Goal: Information Seeking & Learning: Check status

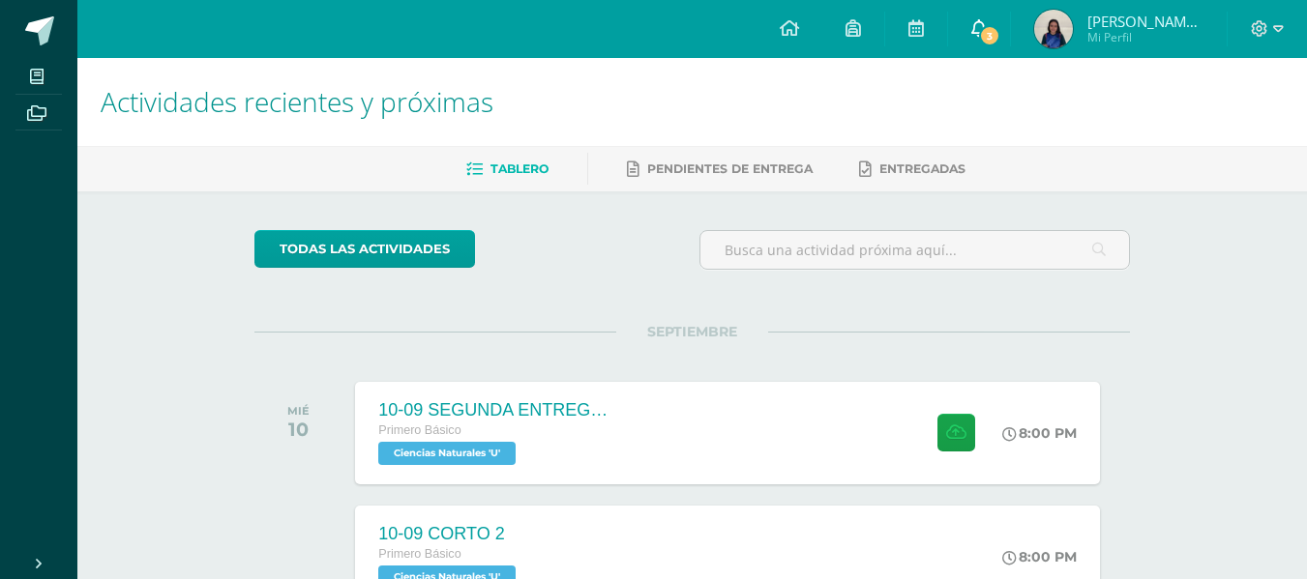
click at [974, 17] on link "3" at bounding box center [979, 29] width 62 height 58
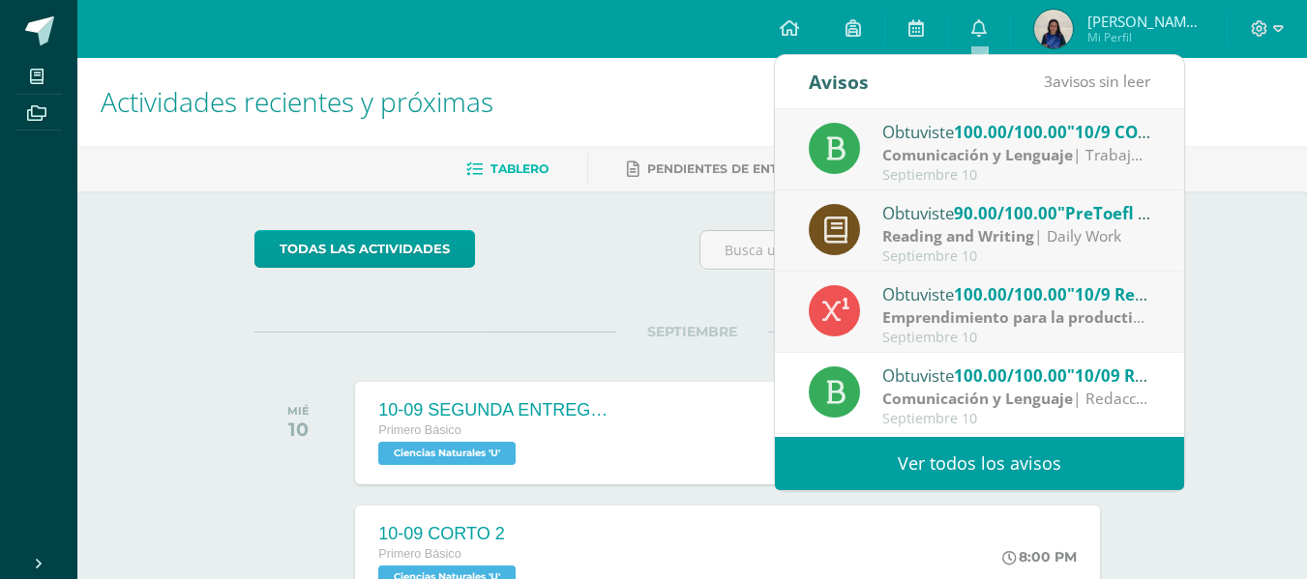
click at [980, 140] on span "100.00/100.00" at bounding box center [1010, 132] width 113 height 22
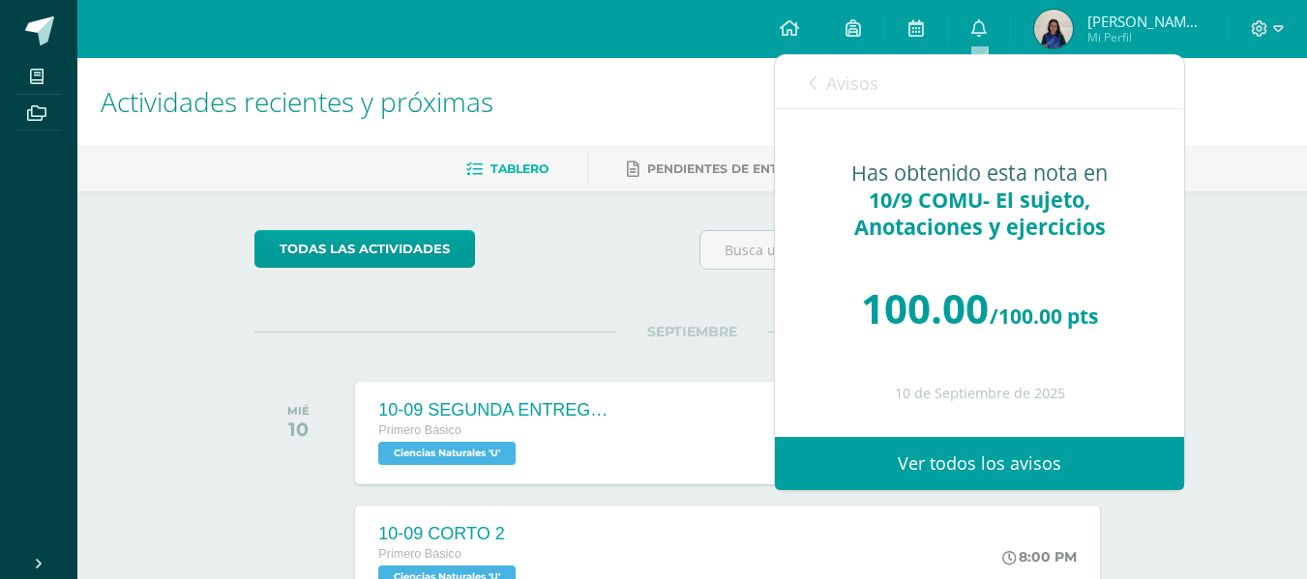
click at [814, 75] on icon at bounding box center [813, 82] width 8 height 15
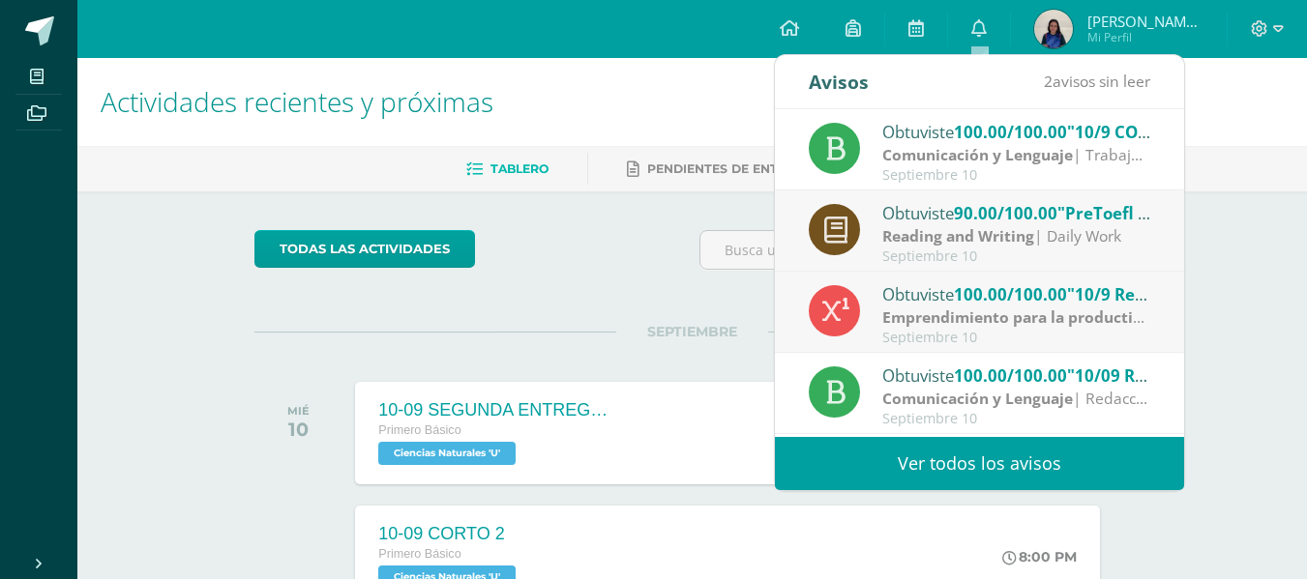
click at [939, 213] on div "Obtuviste 90.00/100.00 "PreToefl 4- 08-sep Speaking activity (Vocaroo)" en Read…" at bounding box center [1016, 212] width 269 height 25
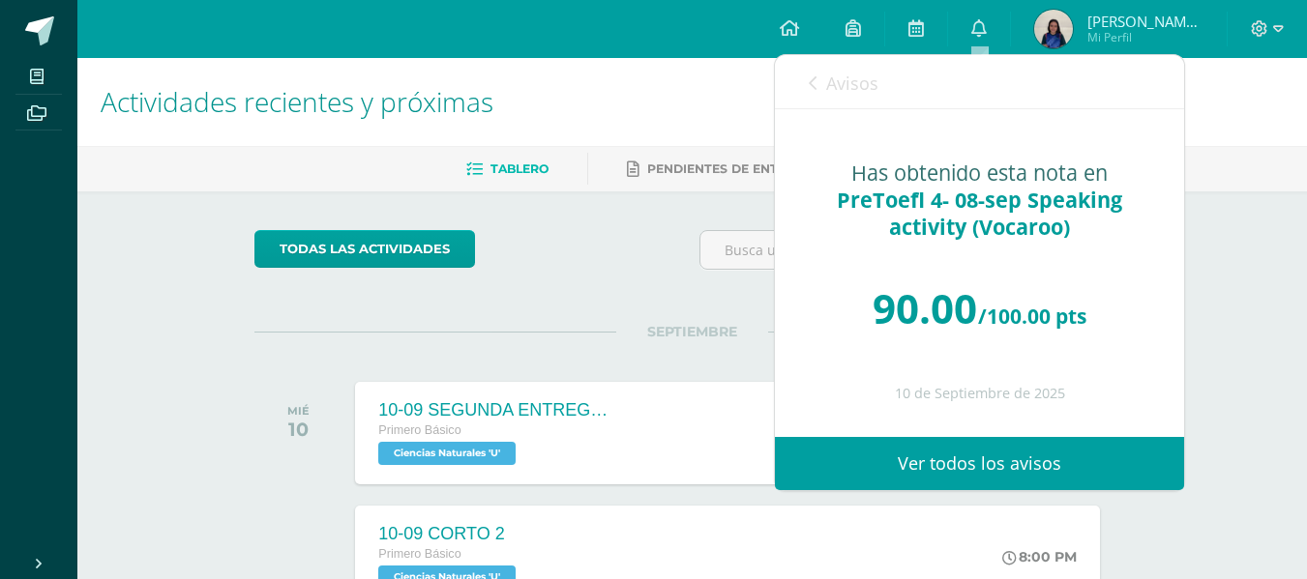
click at [810, 84] on icon at bounding box center [813, 82] width 8 height 15
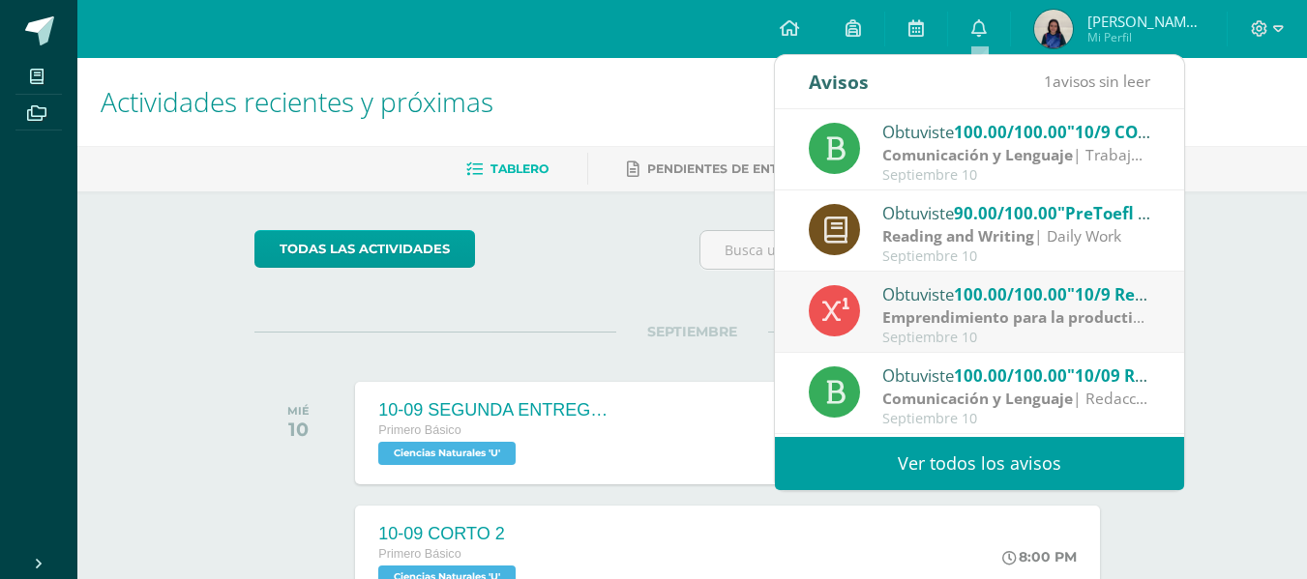
click at [945, 279] on div "Obtuviste 100.00/100.00 "10/9 Responder página 127 y 128" en Emprendimiento par…" at bounding box center [979, 312] width 409 height 81
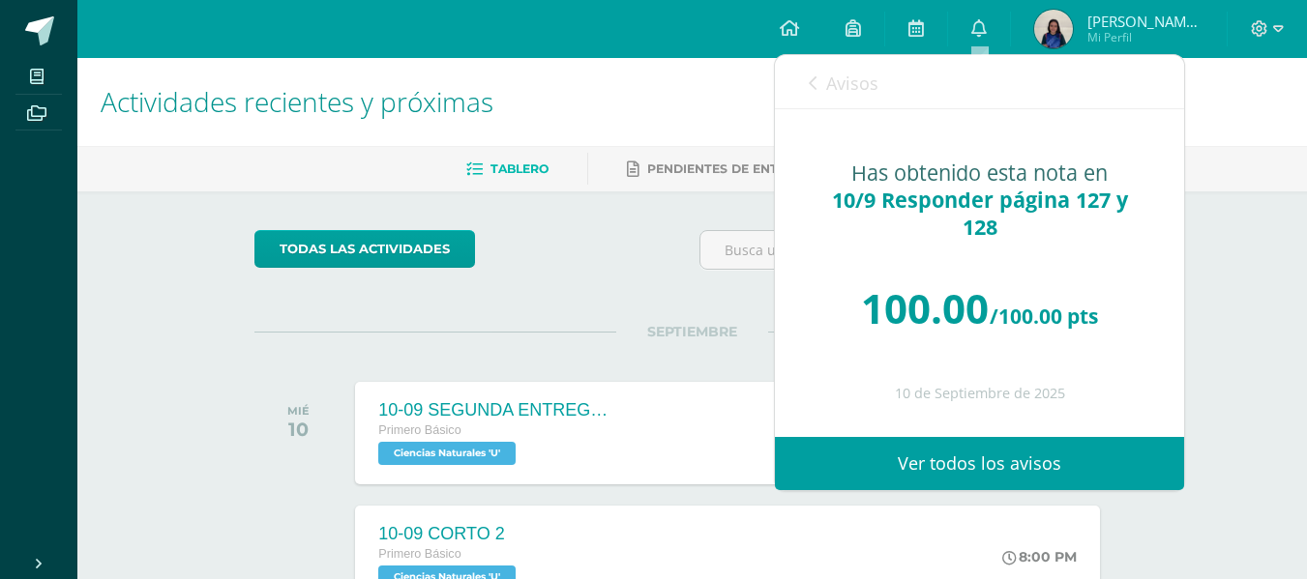
click at [845, 101] on link "Avisos" at bounding box center [844, 82] width 70 height 55
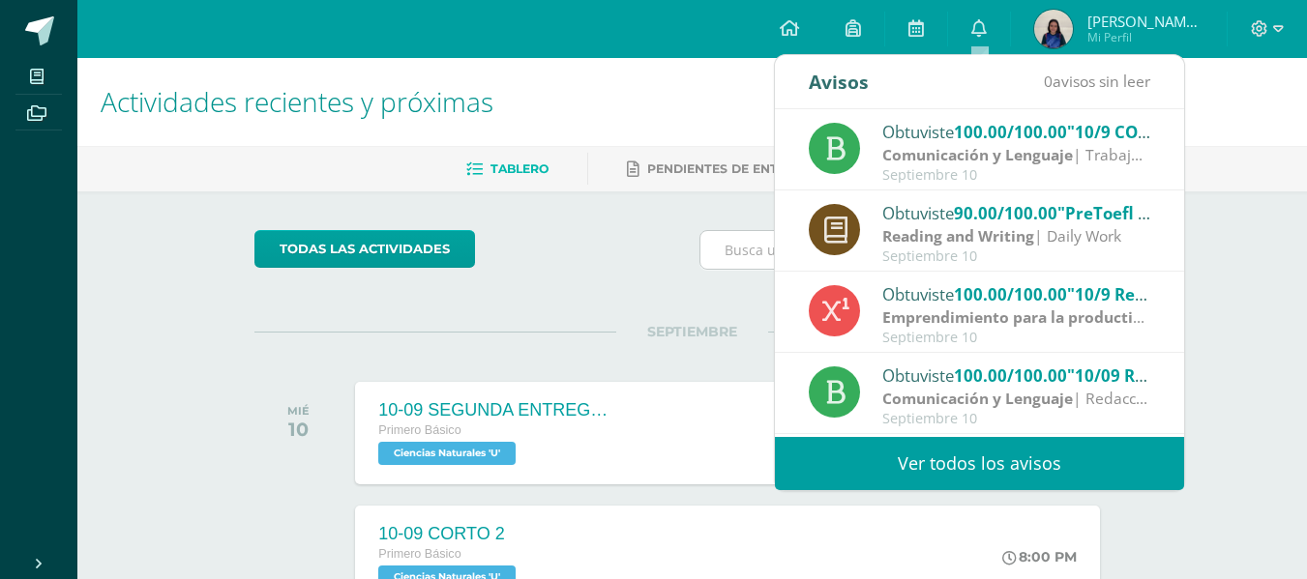
click at [737, 256] on input "text" at bounding box center [914, 250] width 429 height 38
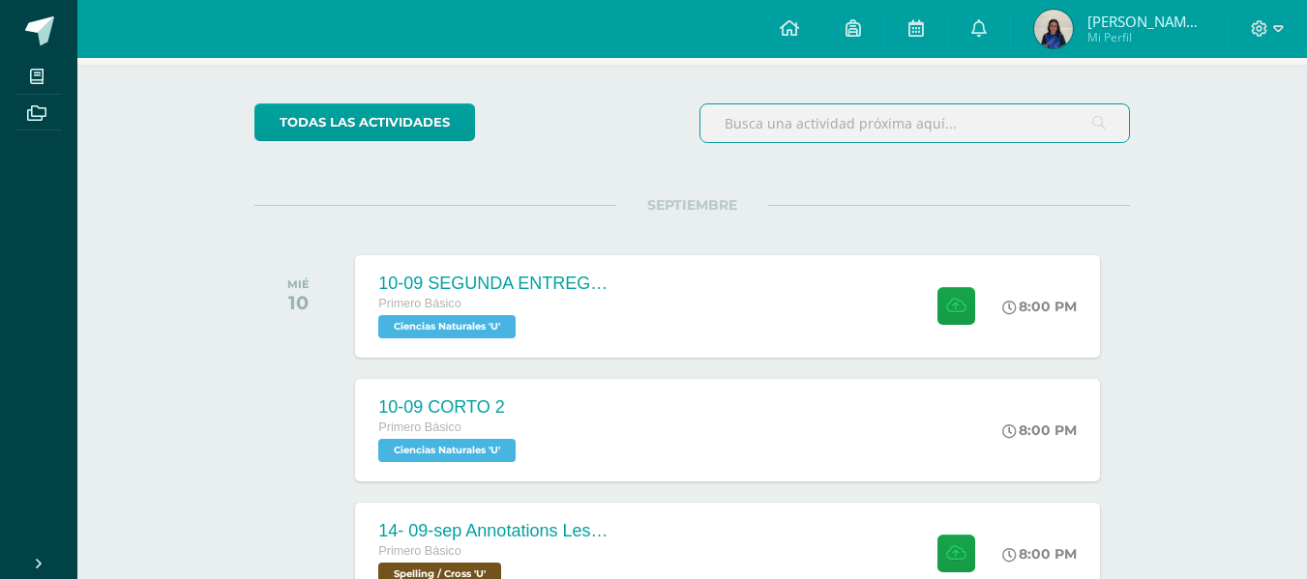
scroll to position [130, 0]
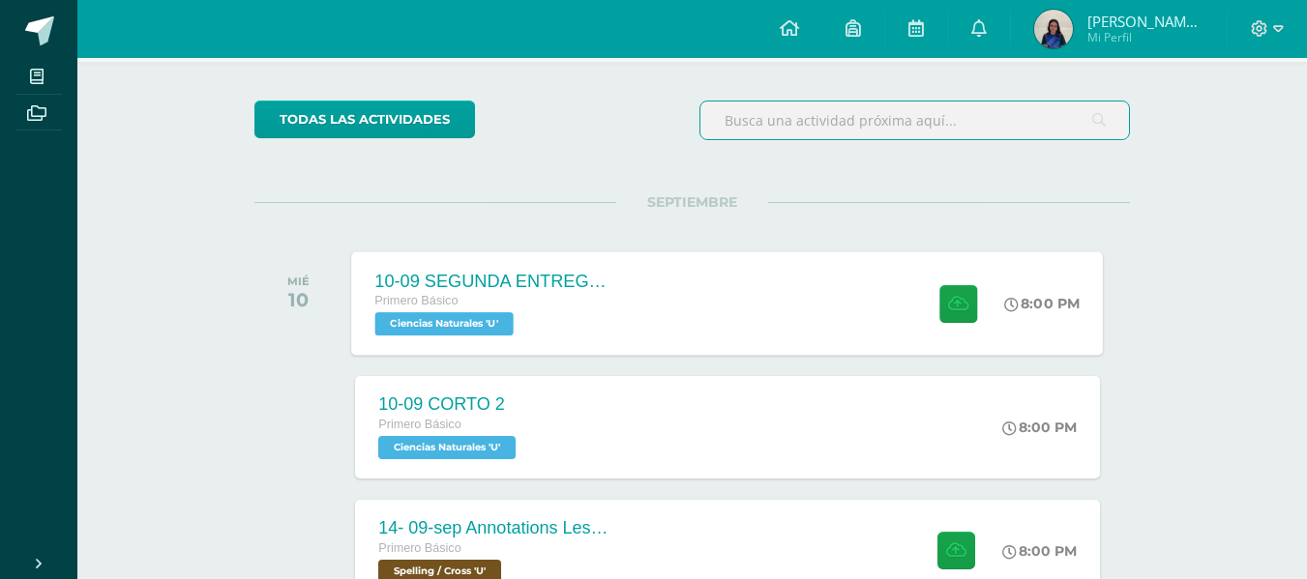
click at [660, 290] on div "10-09 SEGUNDA ENTREGA DE GUÍA Primero Básico Ciencias Naturales 'U' 8:00 PM 10-…" at bounding box center [728, 304] width 752 height 104
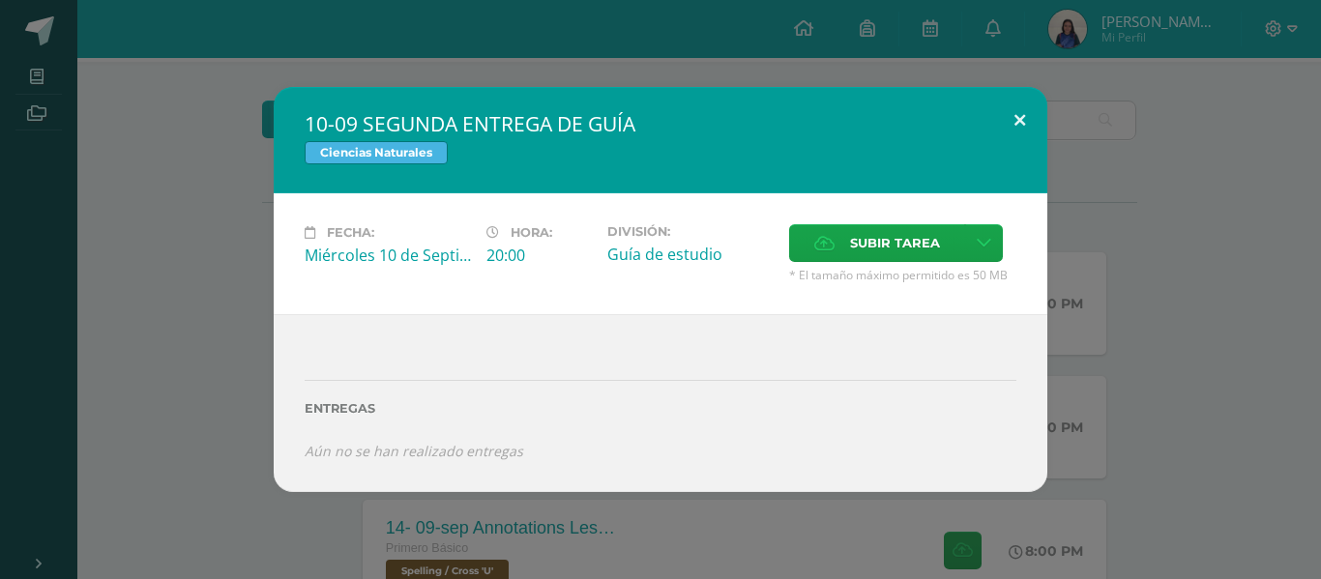
click at [1022, 109] on button at bounding box center [1020, 120] width 55 height 66
